Goal: Information Seeking & Learning: Check status

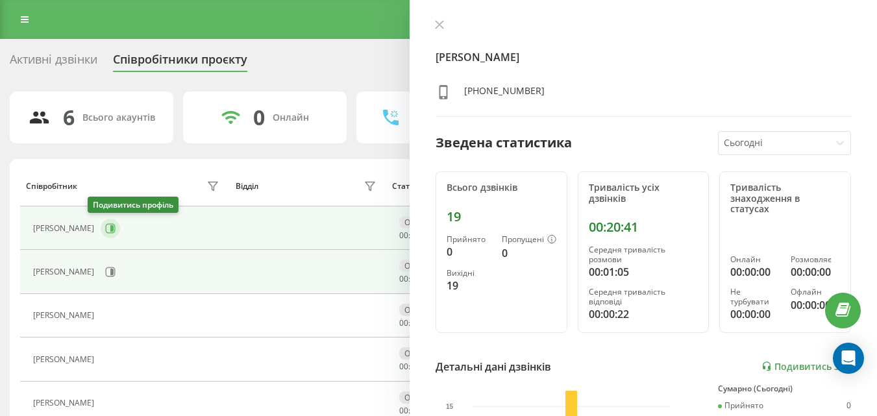
click at [110, 230] on icon at bounding box center [111, 228] width 3 height 6
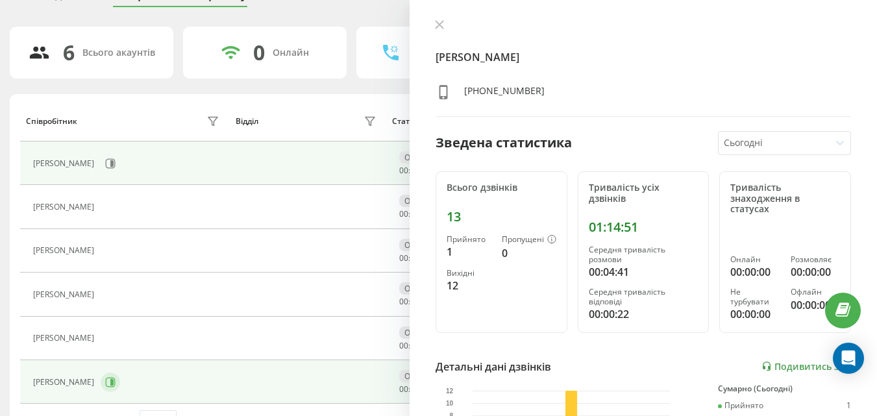
click at [110, 384] on icon at bounding box center [110, 382] width 10 height 10
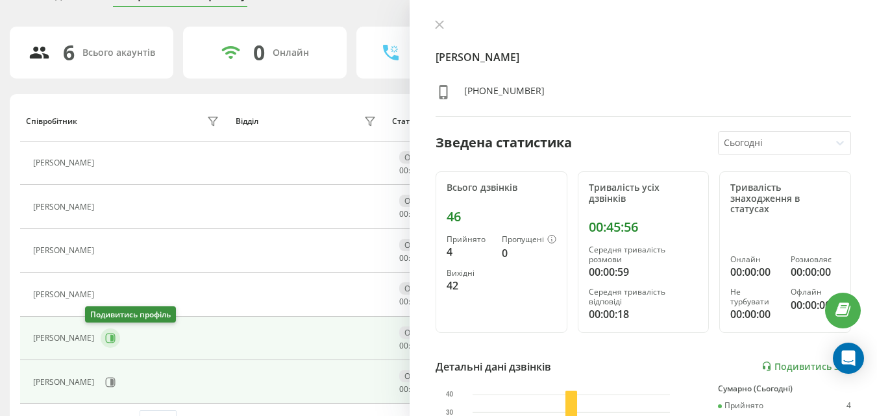
click at [105, 333] on icon at bounding box center [110, 338] width 10 height 10
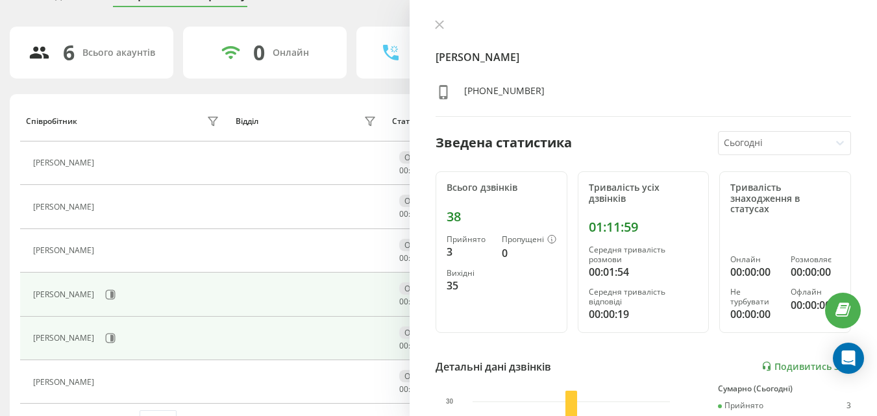
click at [124, 304] on div "[PERSON_NAME]" at bounding box center [127, 295] width 189 height 22
click at [120, 299] on button at bounding box center [110, 294] width 19 height 19
click at [106, 334] on icon at bounding box center [111, 339] width 10 height 10
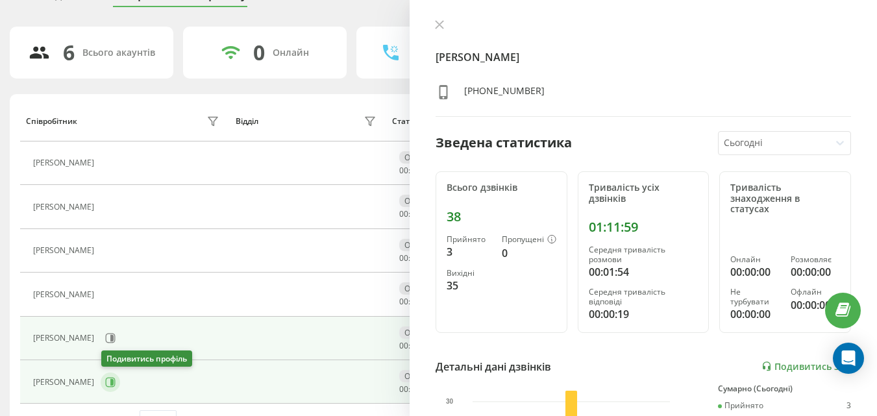
click at [111, 380] on icon at bounding box center [110, 382] width 10 height 10
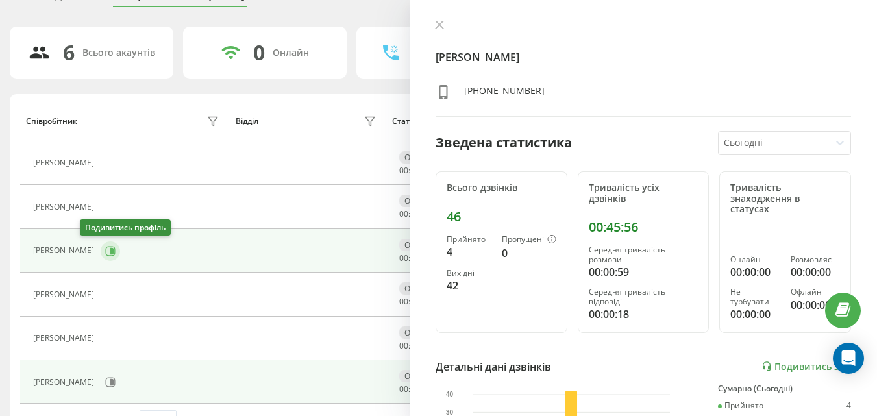
click at [105, 248] on icon at bounding box center [110, 251] width 10 height 10
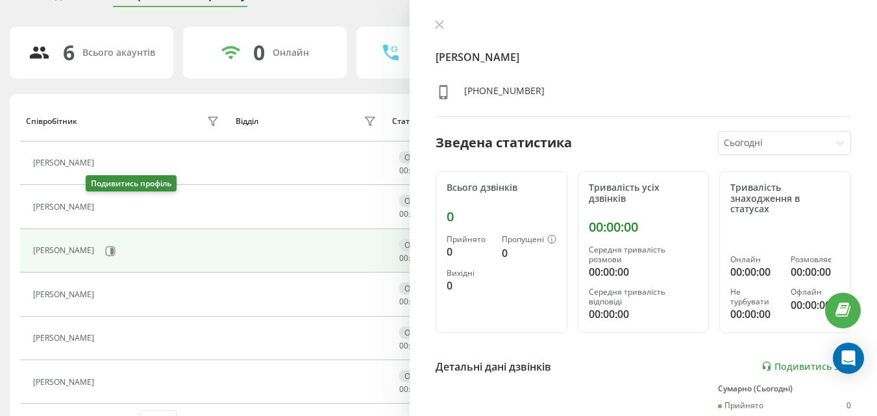
click at [108, 206] on icon at bounding box center [109, 207] width 3 height 6
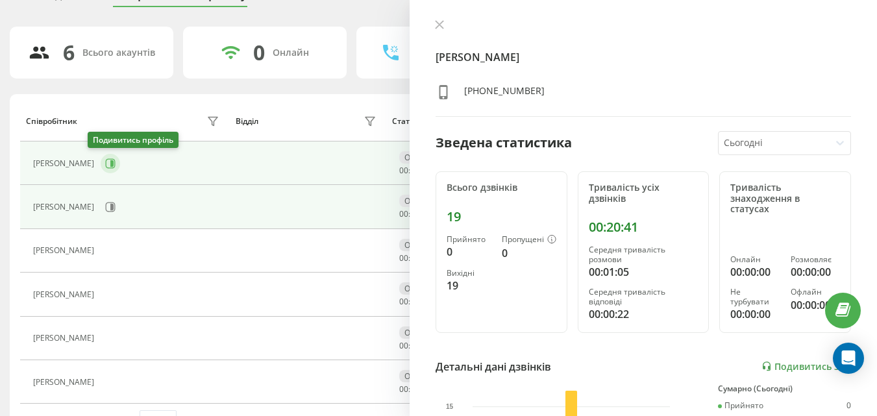
click at [105, 164] on icon at bounding box center [110, 163] width 10 height 10
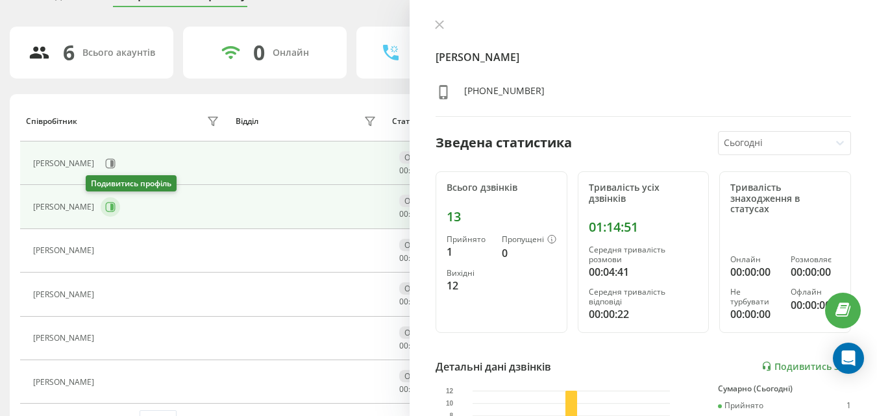
click at [105, 203] on icon at bounding box center [110, 207] width 10 height 10
